Goal: Information Seeking & Learning: Learn about a topic

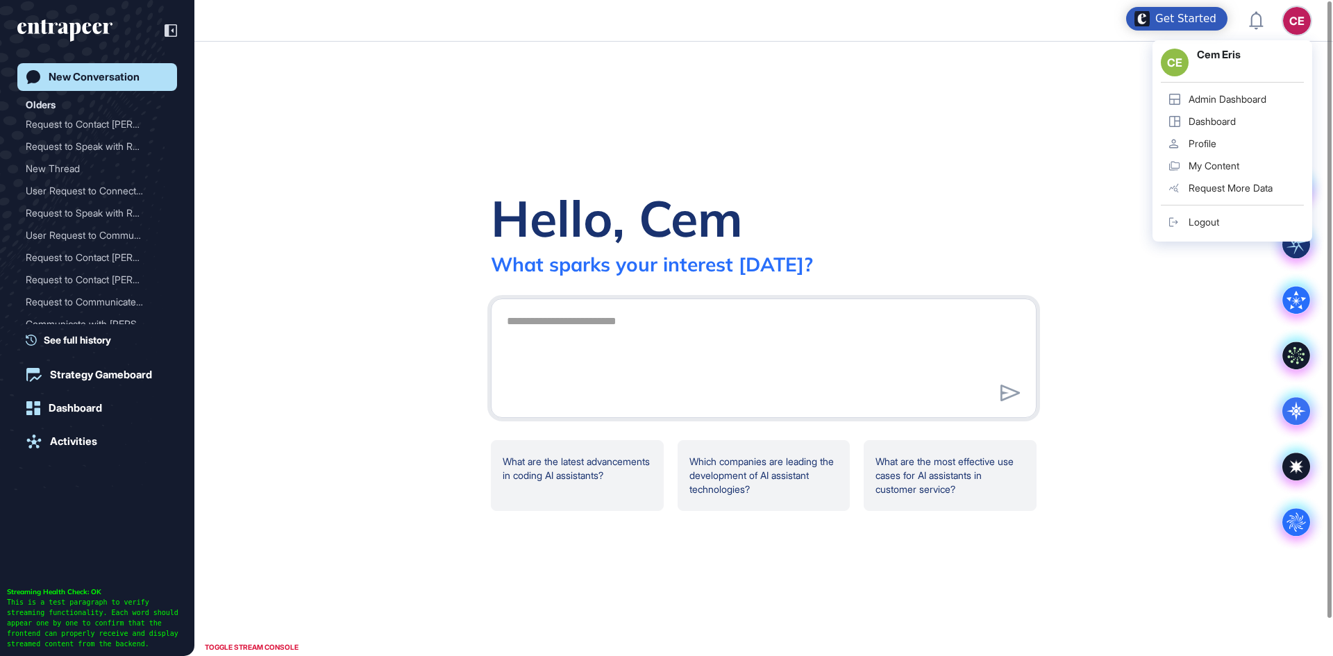
click at [1205, 98] on div "Admin Dashboard" at bounding box center [1227, 99] width 78 height 11
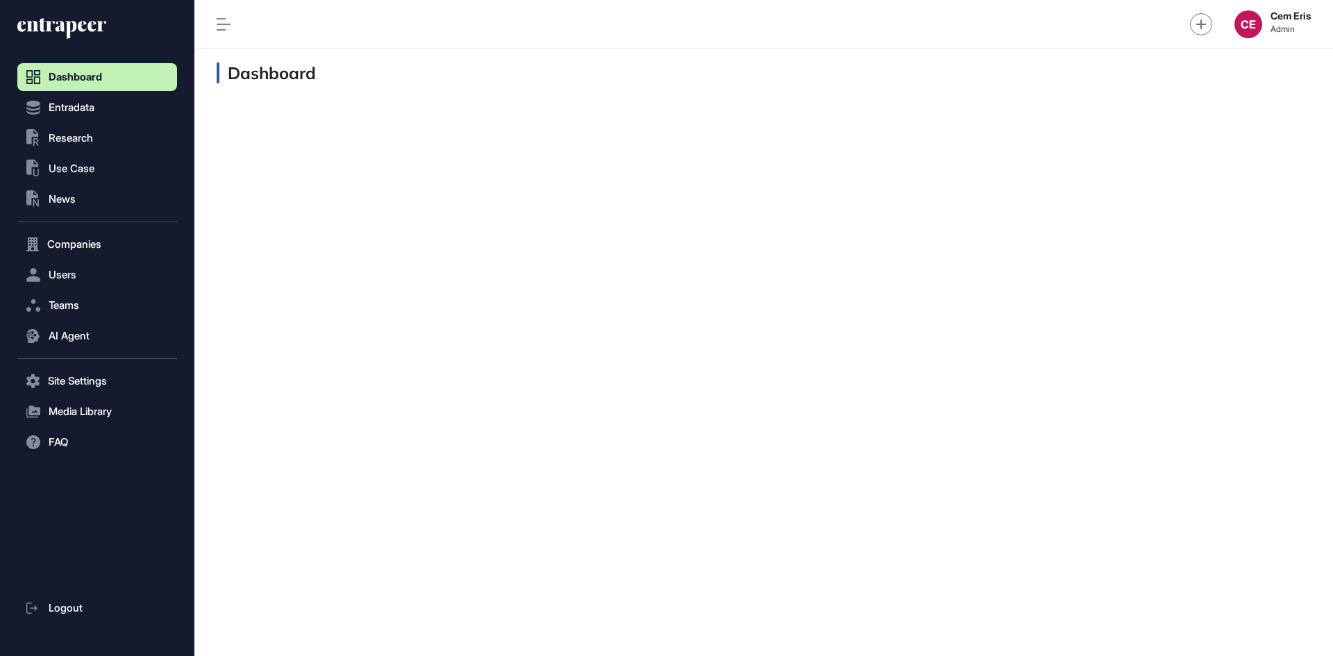
scroll to position [1, 1]
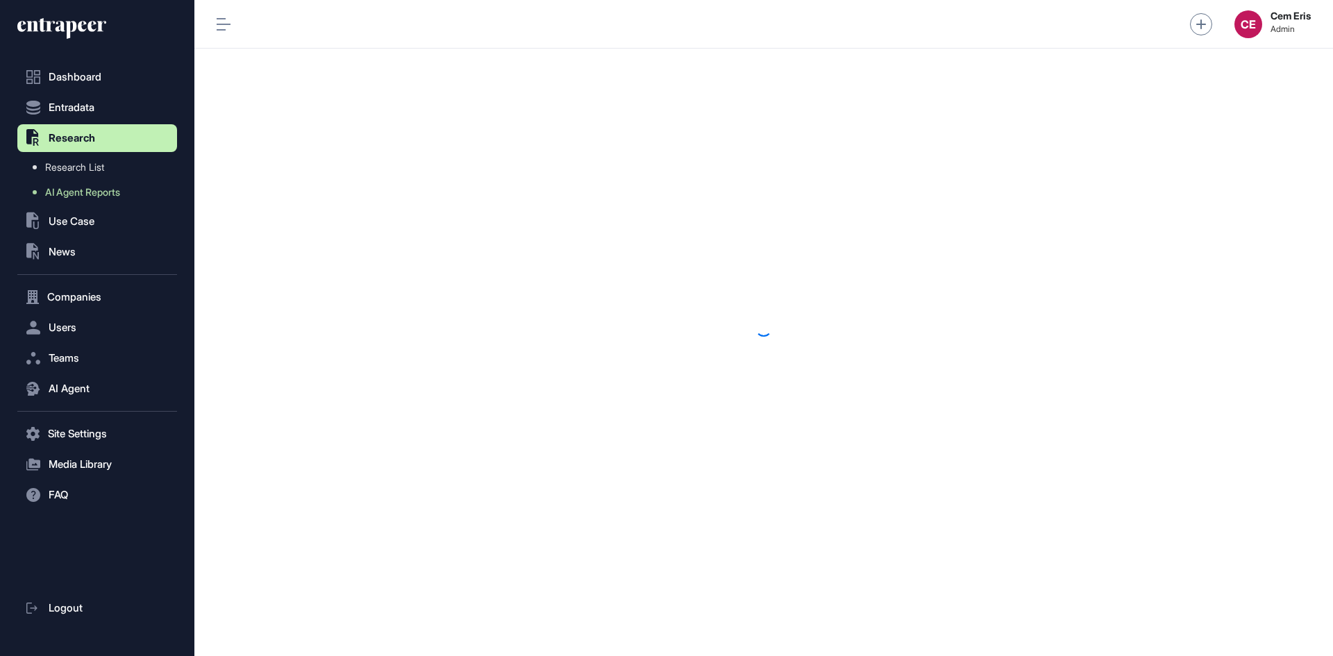
scroll to position [1, 1]
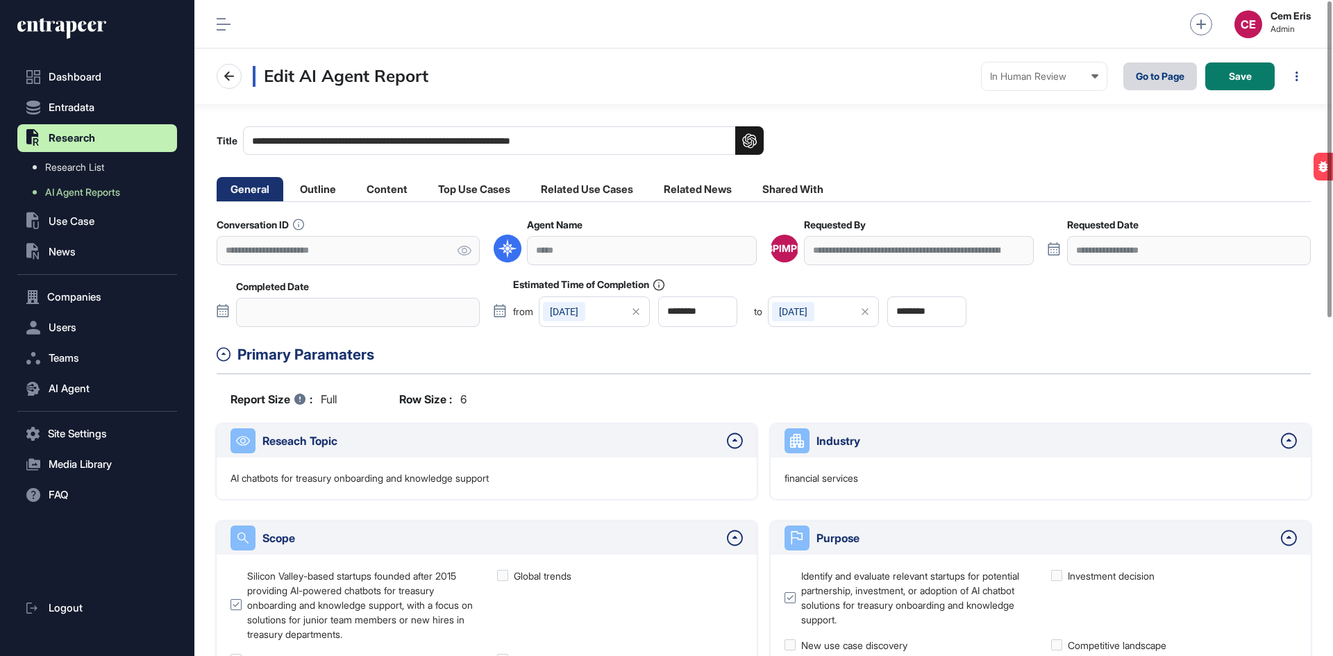
click at [1153, 78] on link "Go to Page" at bounding box center [1160, 76] width 74 height 28
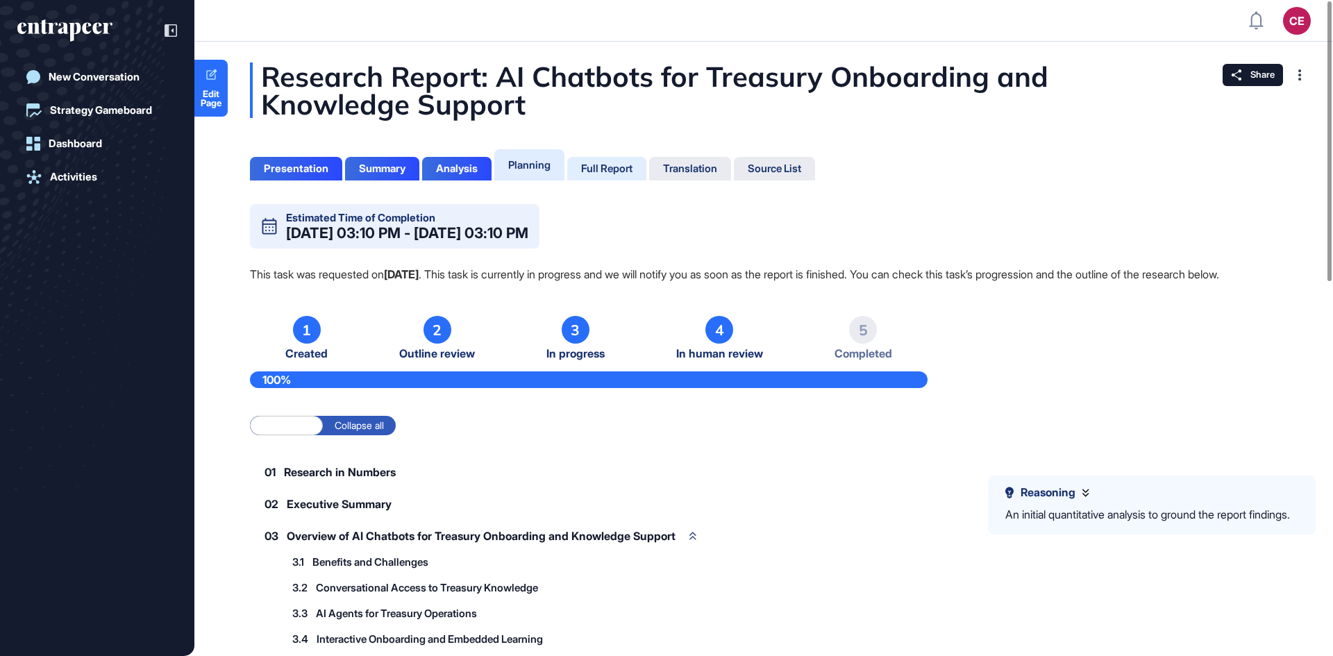
click at [617, 169] on div "Full Report" at bounding box center [606, 168] width 51 height 12
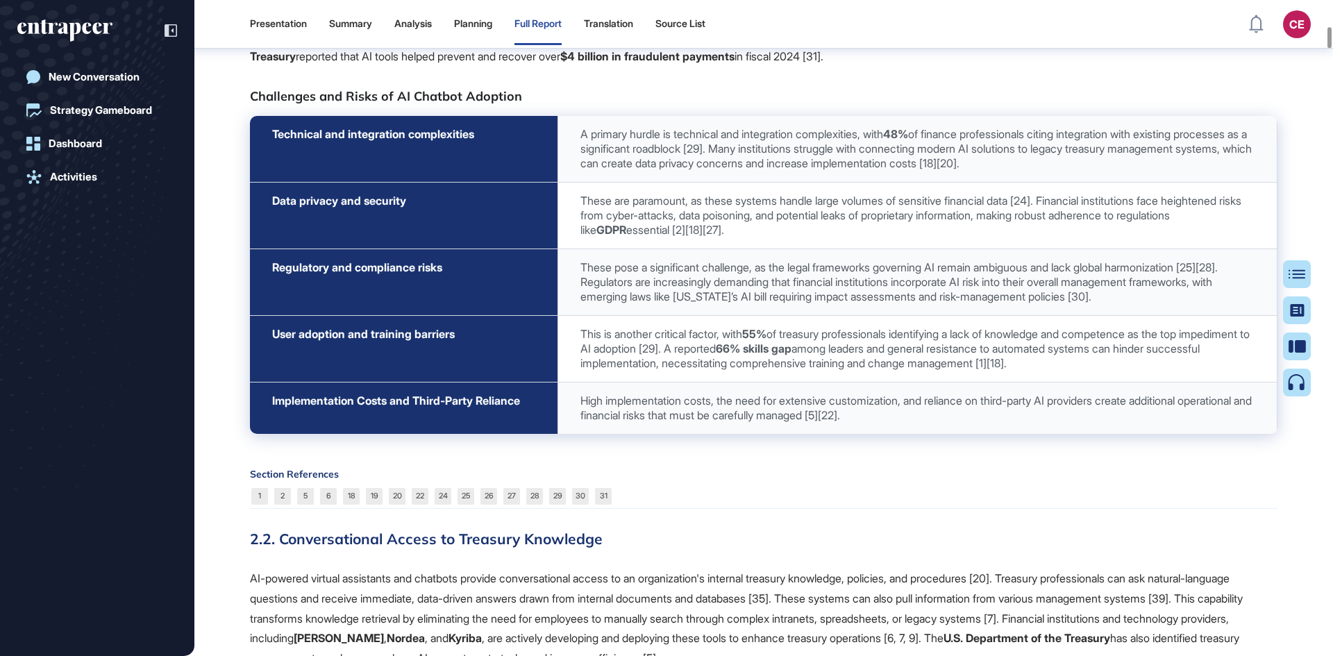
scroll to position [3720, 0]
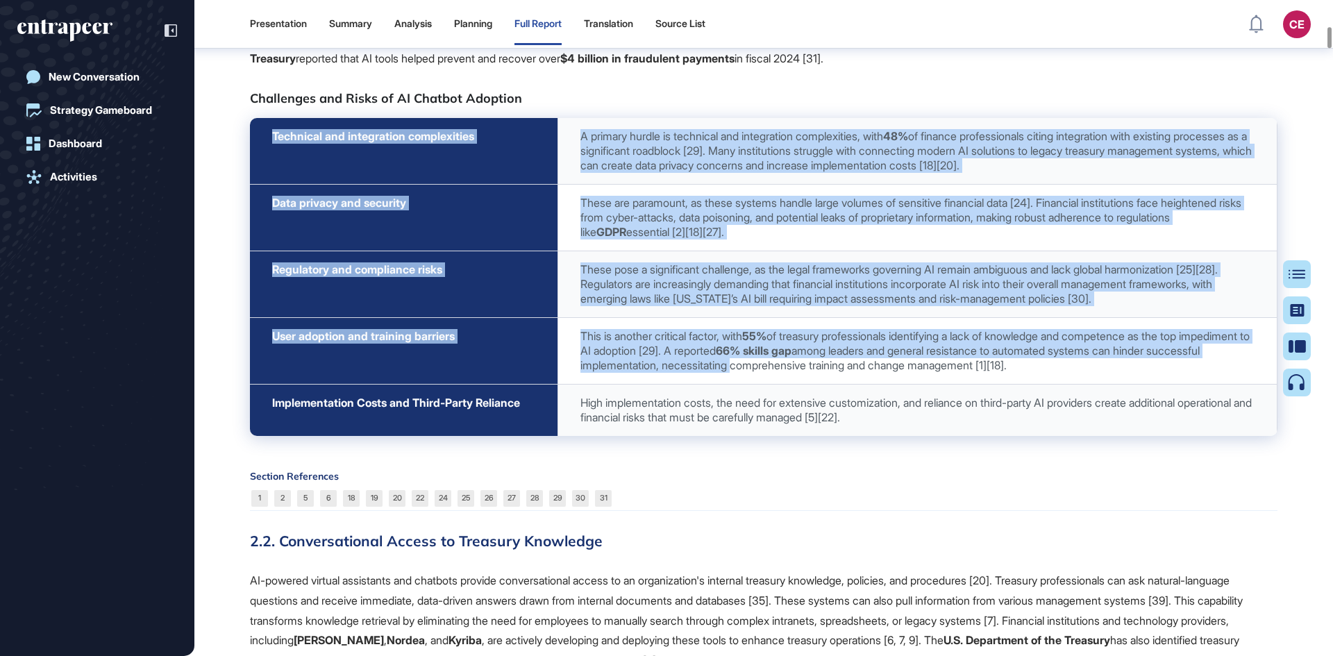
drag, startPoint x: 321, startPoint y: 191, endPoint x: 829, endPoint y: 421, distance: 557.8
click at [829, 421] on tbody "Technical and integration complexities A primary hurdle is technical and integr…" at bounding box center [763, 277] width 1027 height 318
click at [829, 372] on span "This is another critical factor, with 55% of treasury professionals identifying…" at bounding box center [914, 350] width 669 height 43
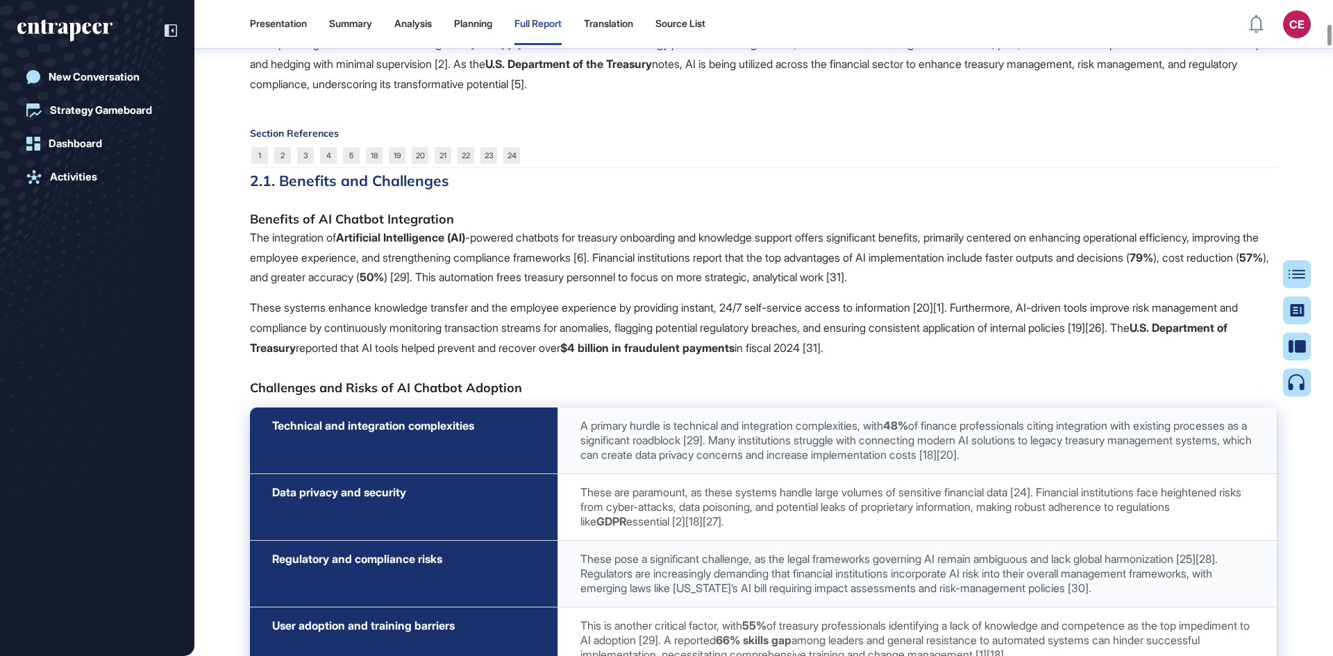
scroll to position [3373, 0]
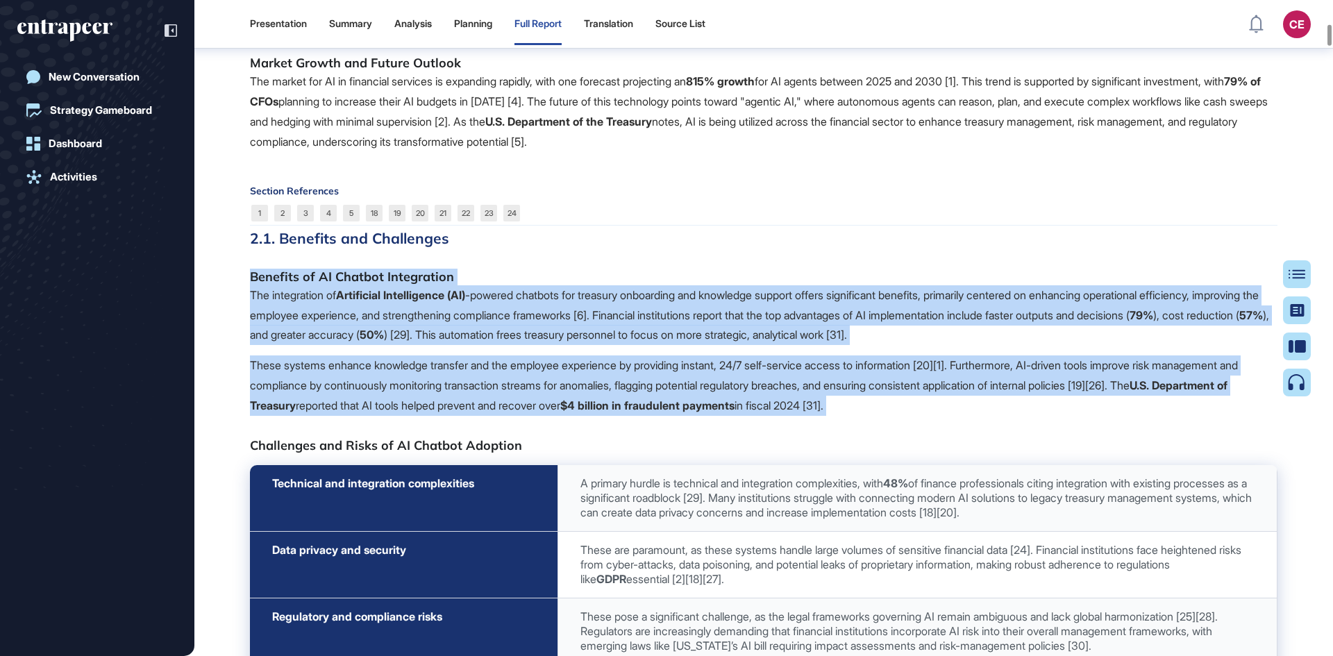
drag, startPoint x: 1071, startPoint y: 482, endPoint x: 369, endPoint y: 351, distance: 713.7
click at [251, 345] on p "The integration of Artificial Intelligence (AI) -powered chatbots for treasury …" at bounding box center [763, 315] width 1027 height 60
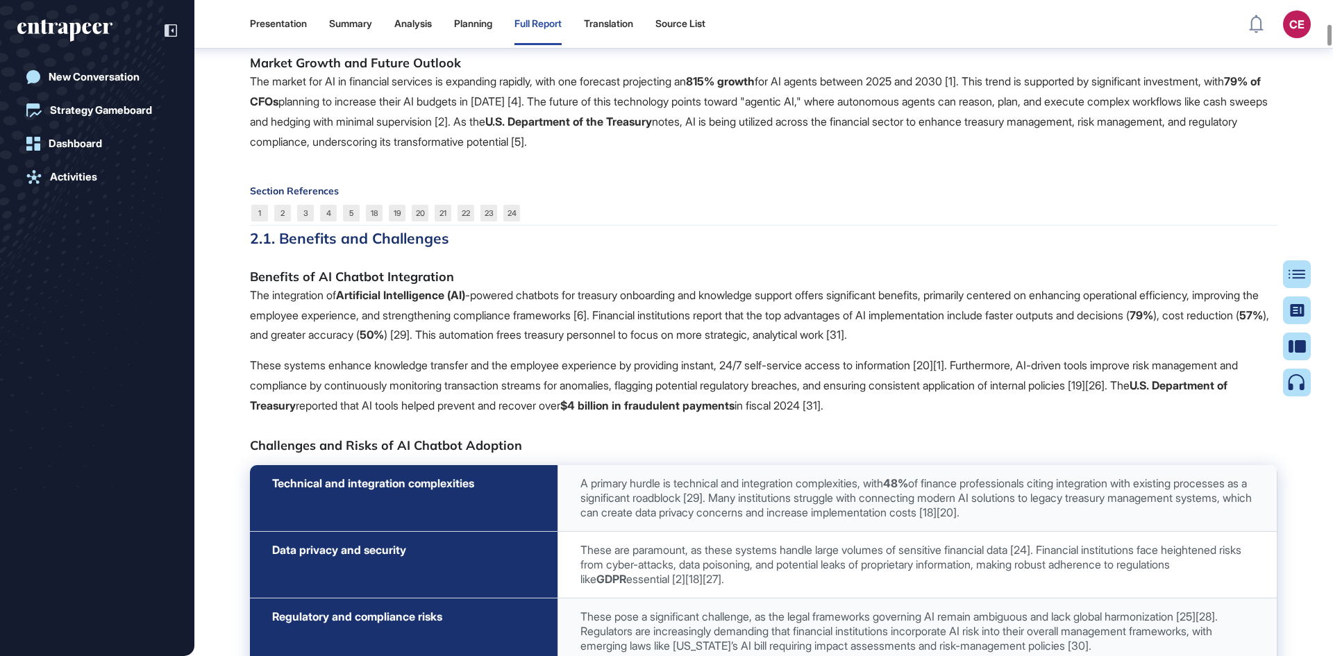
click at [1129, 322] on strong "79%" at bounding box center [1141, 315] width 24 height 14
drag, startPoint x: 523, startPoint y: 390, endPoint x: 548, endPoint y: 390, distance: 25.7
click at [548, 345] on p "The integration of Artificial Intelligence (AI) -powered chatbots for treasury …" at bounding box center [763, 315] width 1027 height 60
click at [997, 415] on p "These systems enhance knowledge transfer and the employee experience by providi…" at bounding box center [763, 385] width 1027 height 60
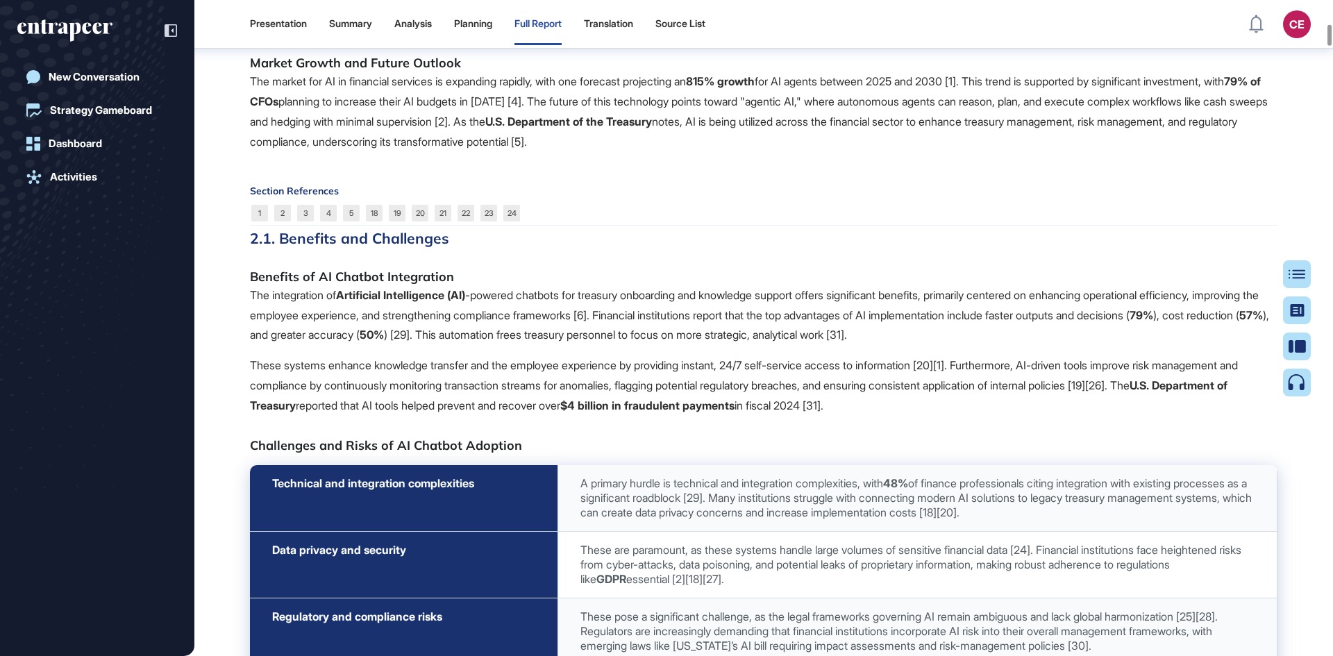
click at [974, 415] on p "These systems enhance knowledge transfer and the employee experience by providi…" at bounding box center [763, 385] width 1027 height 60
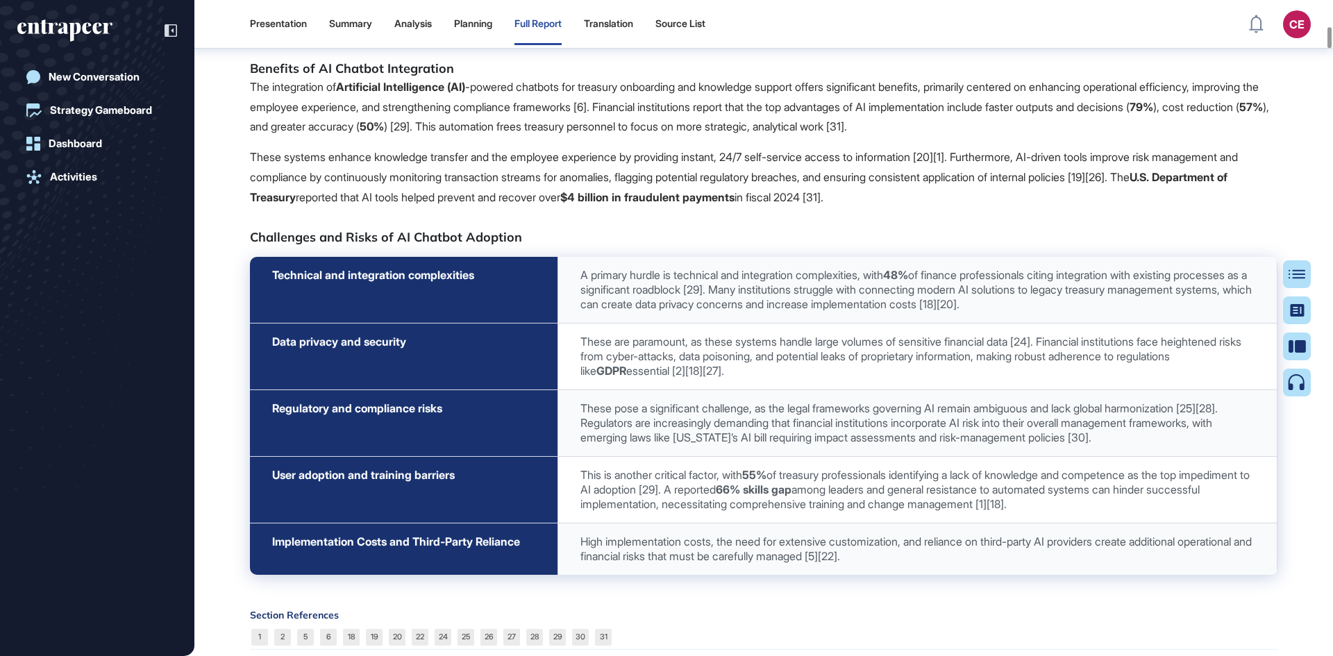
scroll to position [3720, 0]
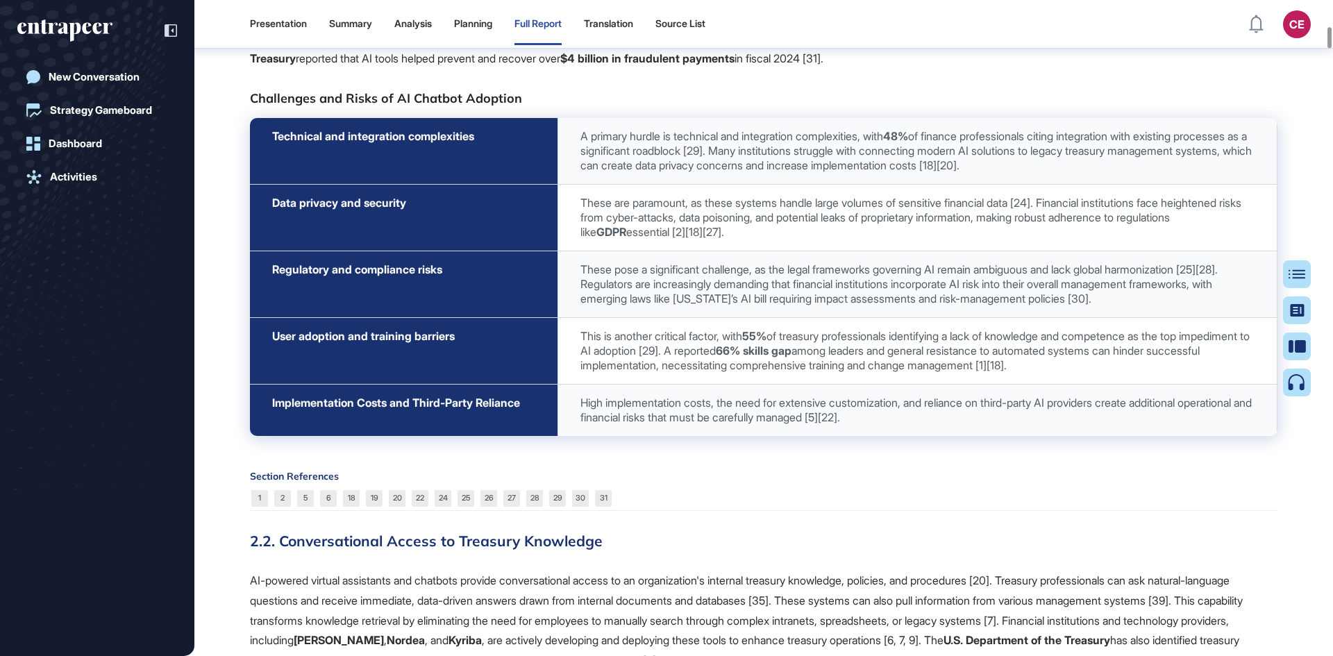
drag, startPoint x: 462, startPoint y: 314, endPoint x: 961, endPoint y: 464, distance: 521.0
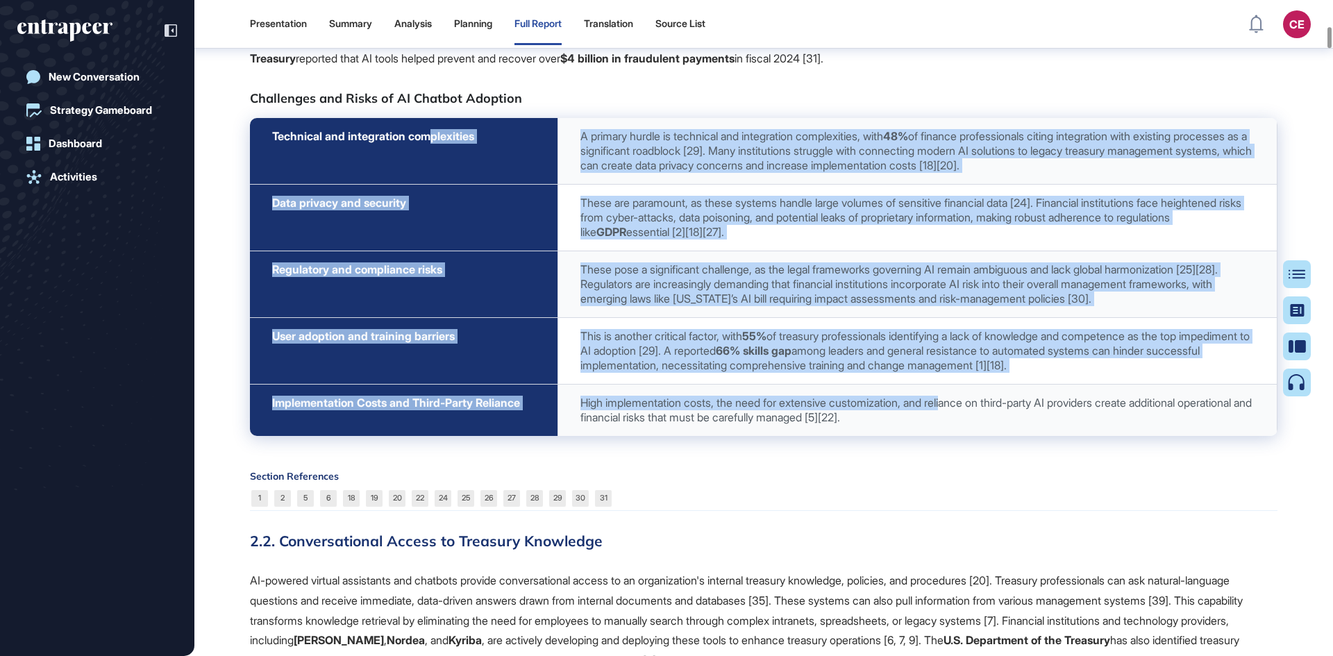
drag, startPoint x: 961, startPoint y: 464, endPoint x: 436, endPoint y: 197, distance: 589.4
click at [436, 197] on tbody "Technical and integration complexities A primary hurdle is technical and integr…" at bounding box center [763, 277] width 1027 height 318
click at [747, 239] on span "These are paramount, as these systems handle large volumes of sensitive financi…" at bounding box center [910, 217] width 661 height 43
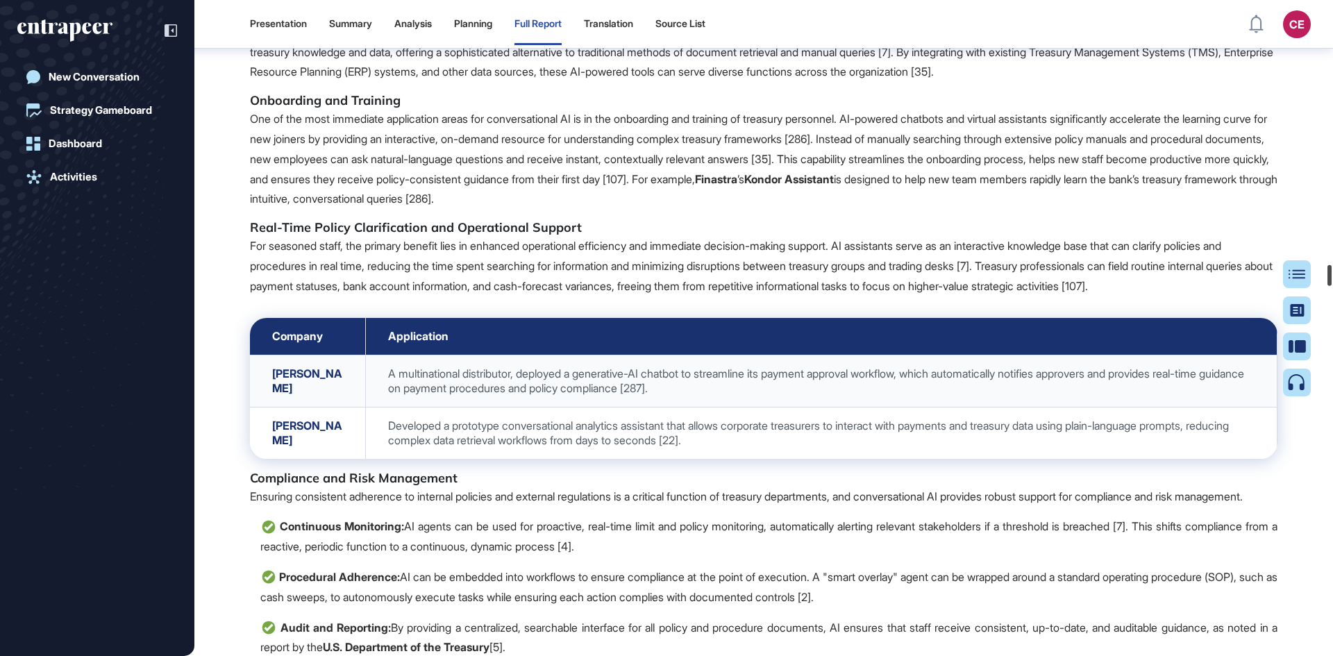
scroll to position [38040, 0]
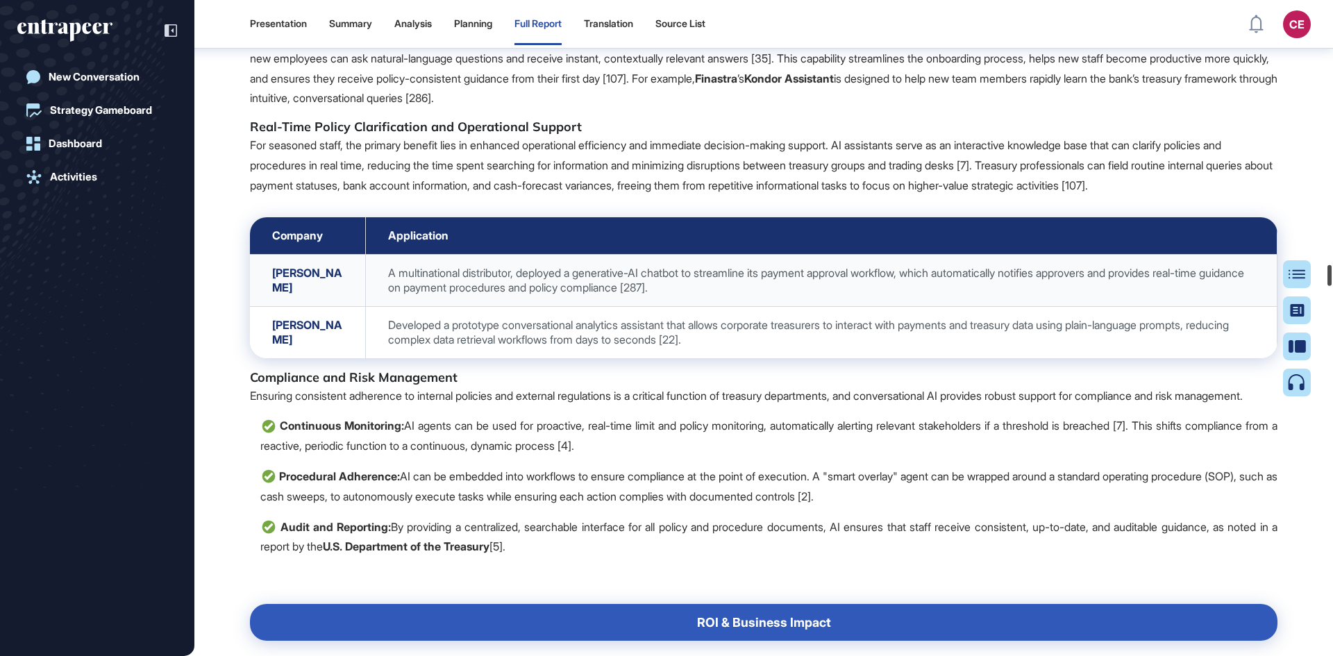
drag, startPoint x: 1330, startPoint y: 102, endPoint x: 1331, endPoint y: 278, distance: 176.3
click at [1331, 278] on div at bounding box center [1329, 275] width 4 height 21
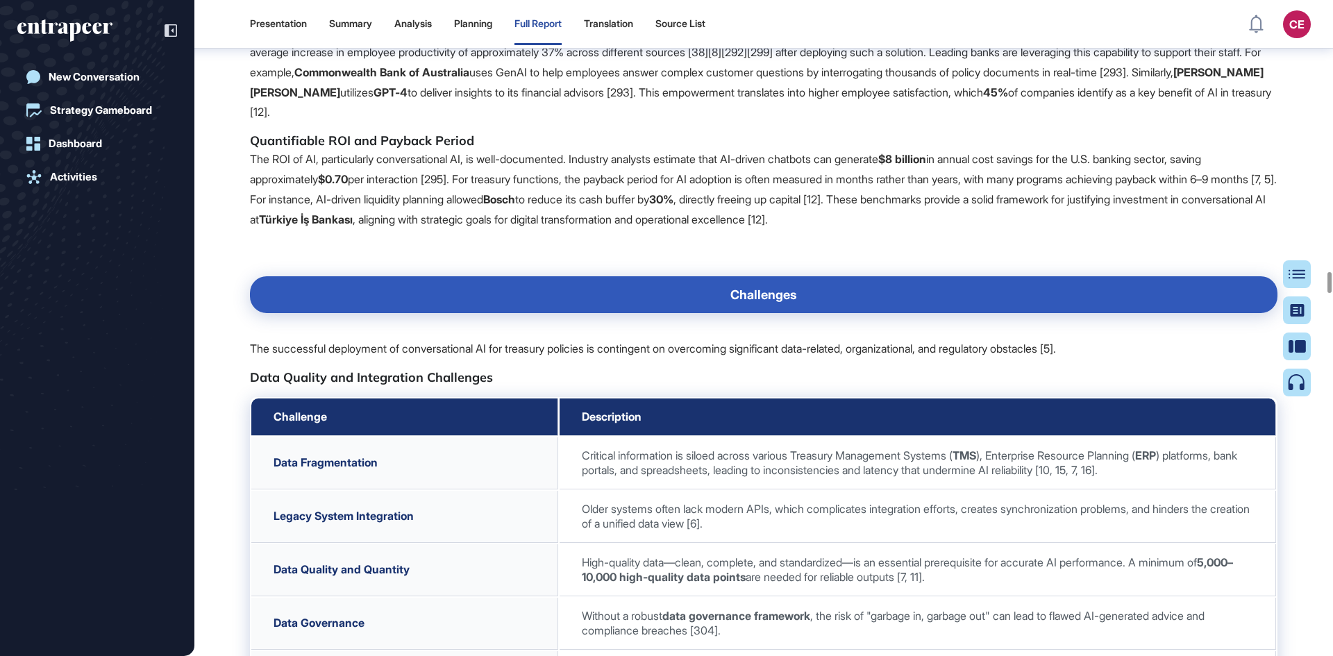
scroll to position [39151, 0]
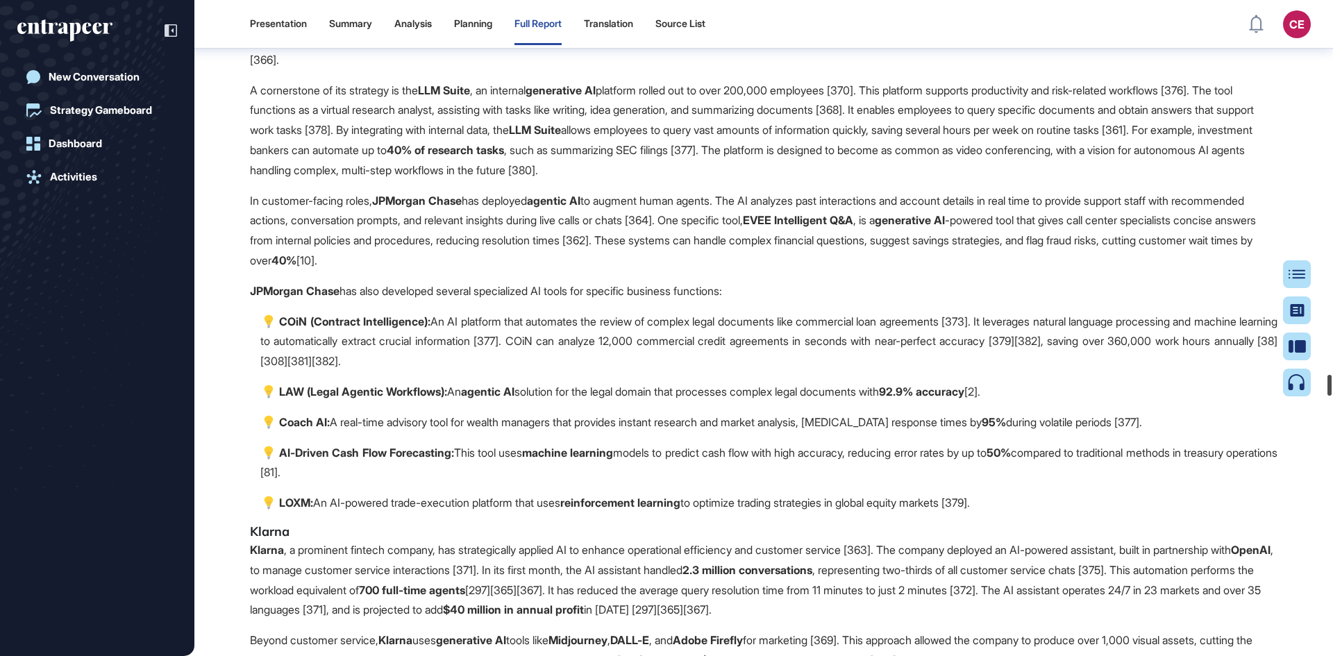
drag, startPoint x: 1330, startPoint y: 295, endPoint x: 1332, endPoint y: 387, distance: 91.6
click at [1331, 387] on div at bounding box center [1329, 385] width 4 height 21
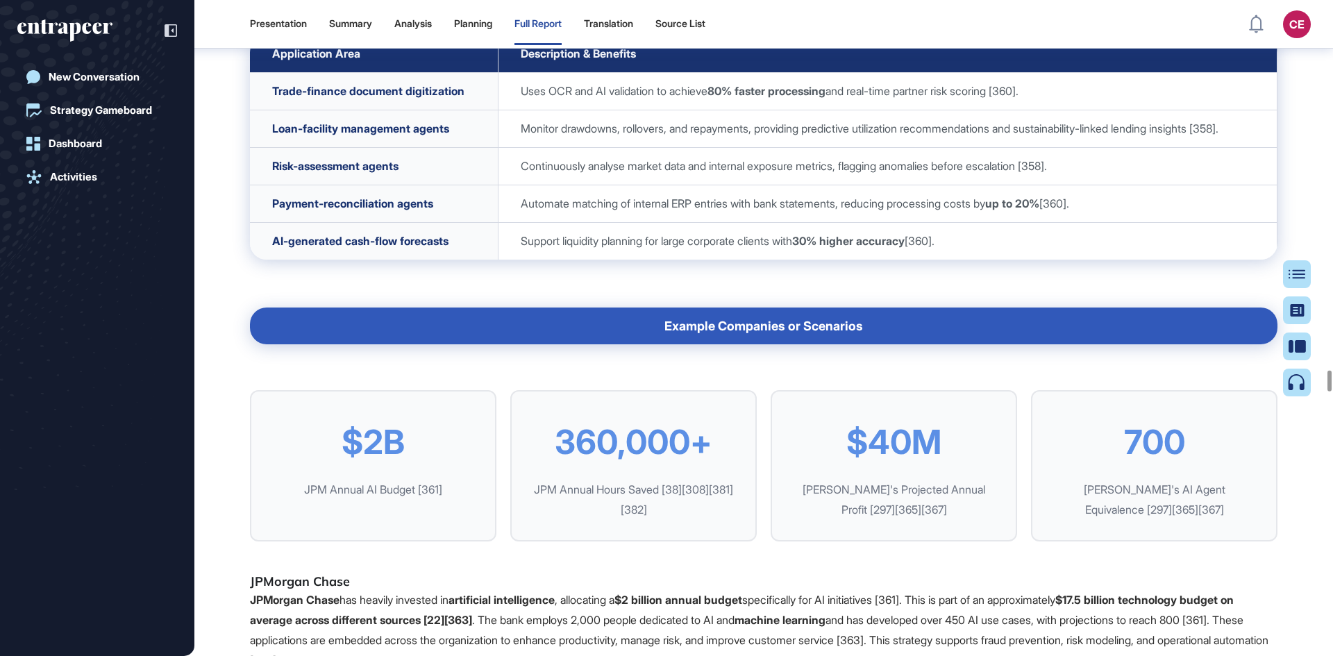
scroll to position [53247, 0]
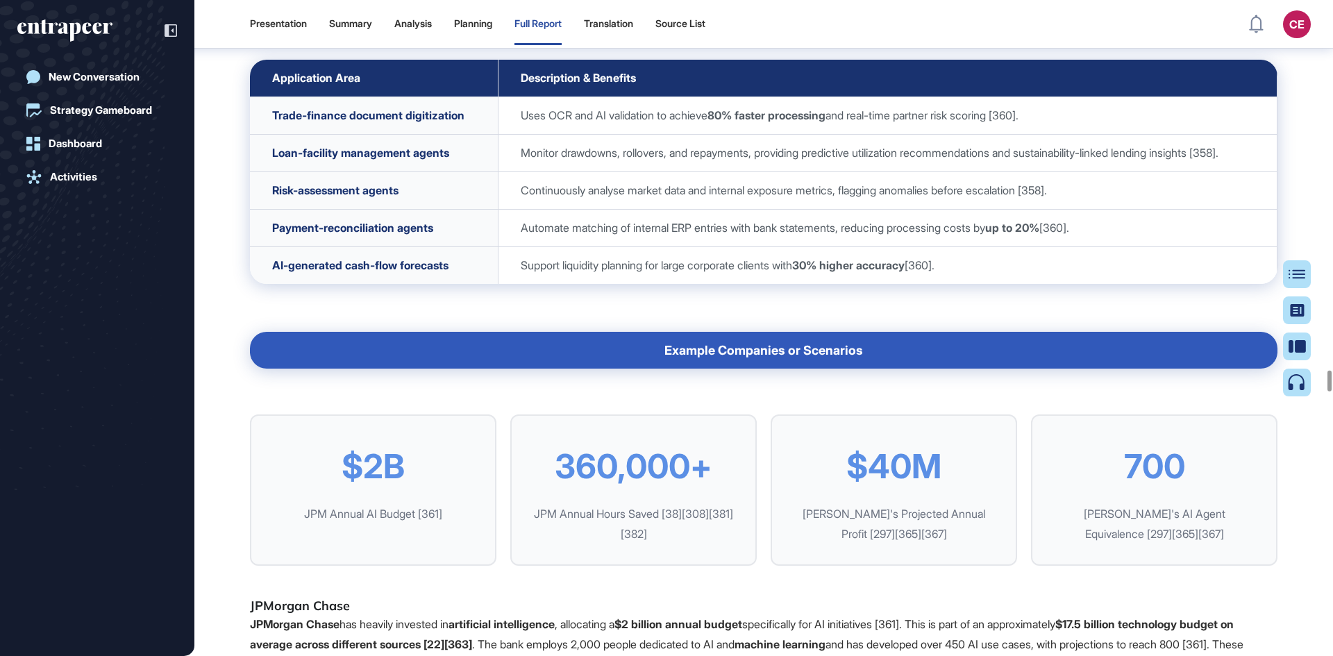
drag, startPoint x: 712, startPoint y: 516, endPoint x: 318, endPoint y: 196, distance: 507.7
drag, startPoint x: 725, startPoint y: 517, endPoint x: 246, endPoint y: 242, distance: 552.8
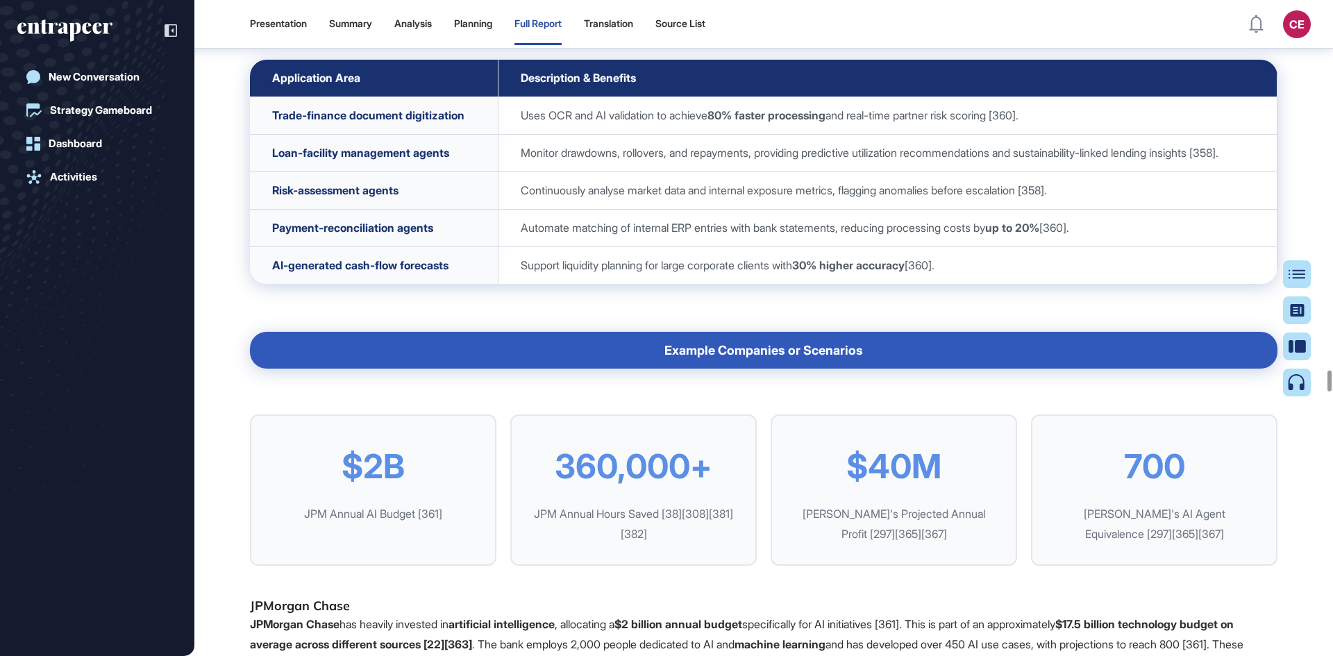
drag, startPoint x: 566, startPoint y: 169, endPoint x: 248, endPoint y: 68, distance: 334.1
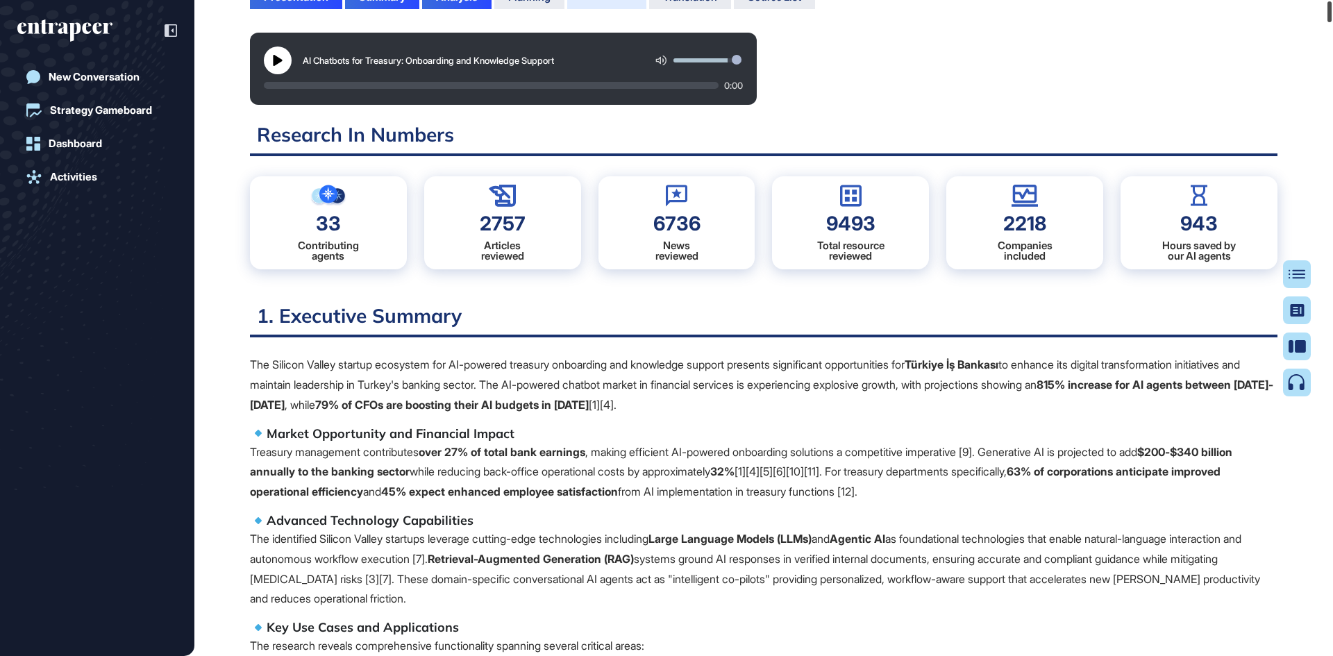
scroll to position [0, 0]
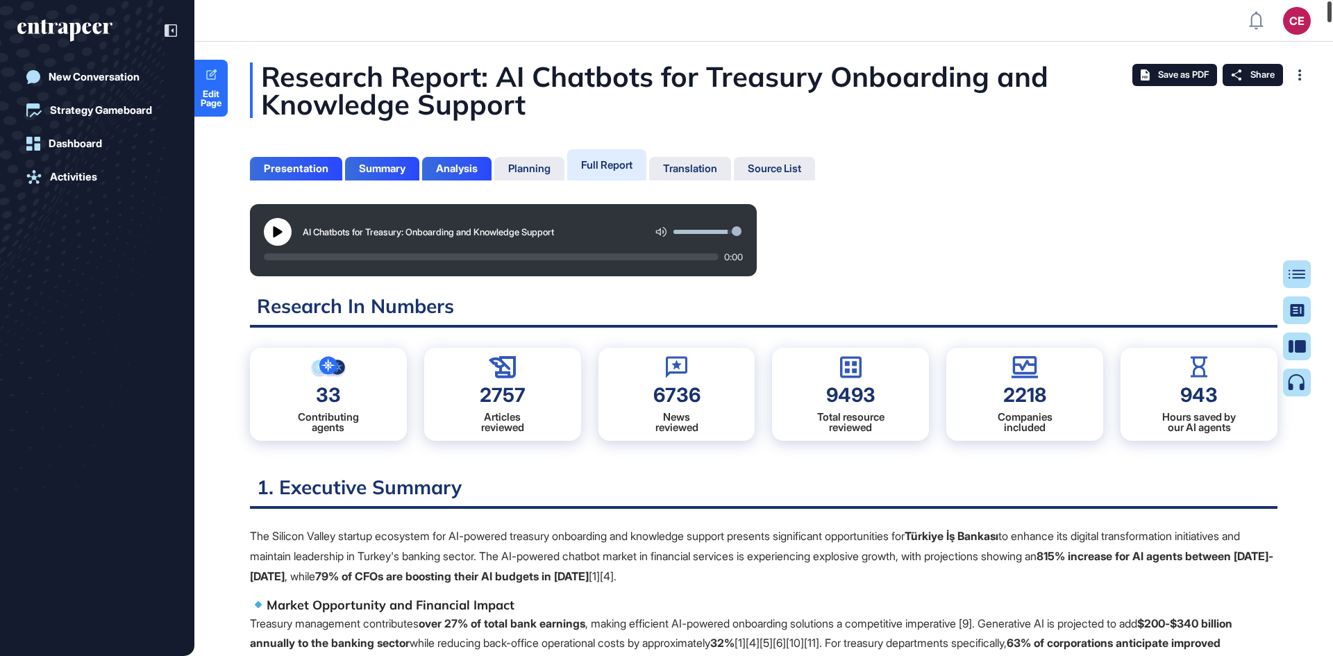
drag, startPoint x: 1329, startPoint y: 387, endPoint x: 489, endPoint y: 18, distance: 917.7
click at [1332, 0] on html "CE Admin Dashboard Dashboard Profile My Content Request More Data New Conversat…" at bounding box center [666, 328] width 1333 height 656
click at [294, 167] on div "Presentation" at bounding box center [296, 168] width 65 height 12
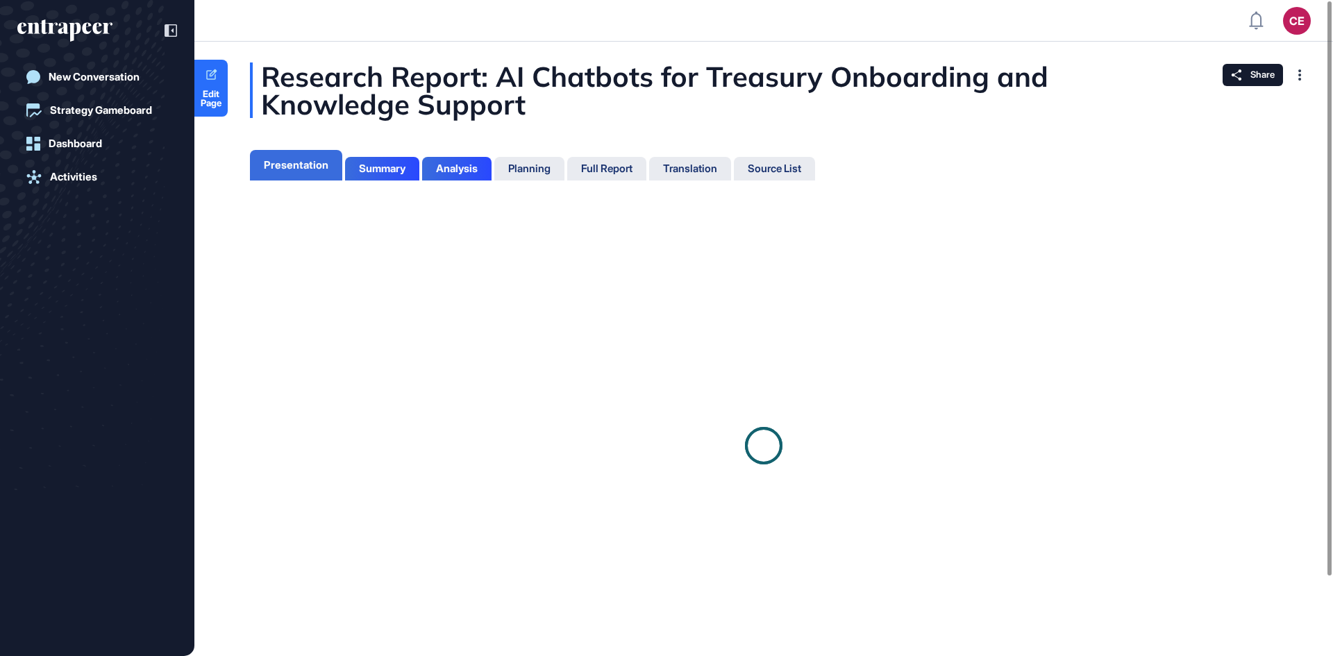
scroll to position [6, 1]
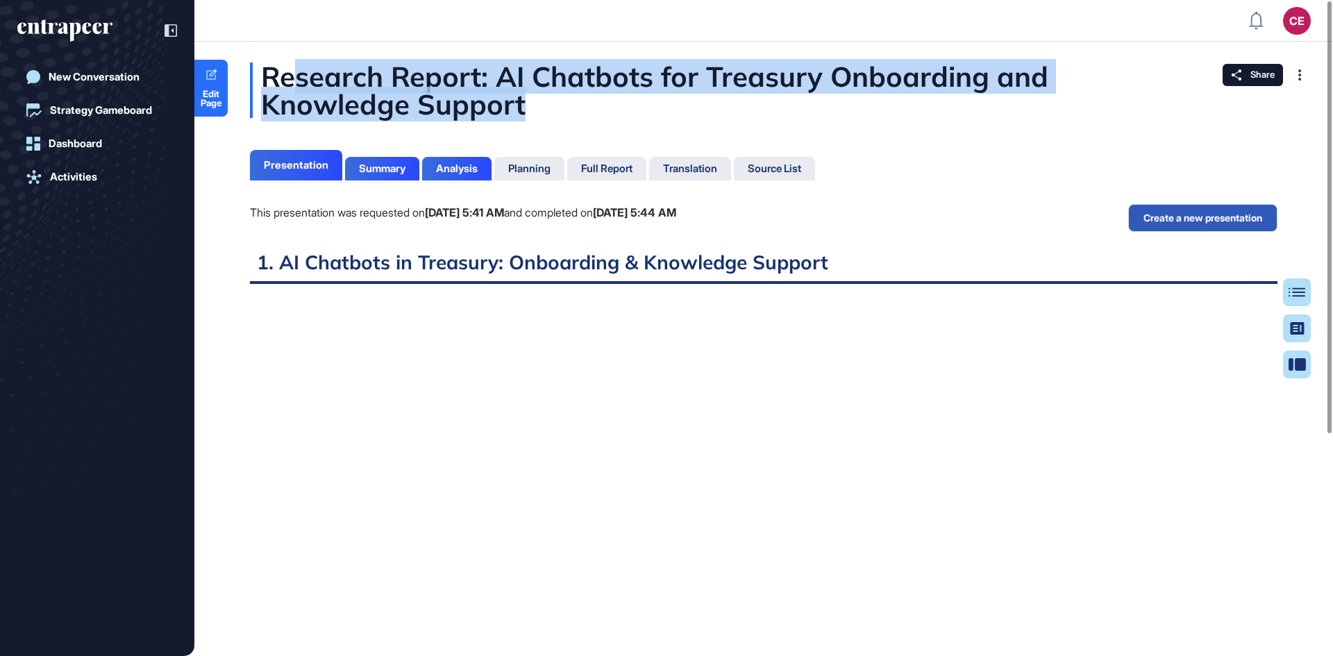
drag, startPoint x: 303, startPoint y: 78, endPoint x: 526, endPoint y: 124, distance: 228.1
click at [526, 124] on div "Research Report: AI Chatbots for Treasury Onboarding and Knowledge Support Pres…" at bounding box center [763, 497] width 1138 height 870
click at [548, 103] on div "Research Report: AI Chatbots for Treasury Onboarding and Knowledge Support" at bounding box center [763, 90] width 1027 height 56
